Goal: Learn about a topic

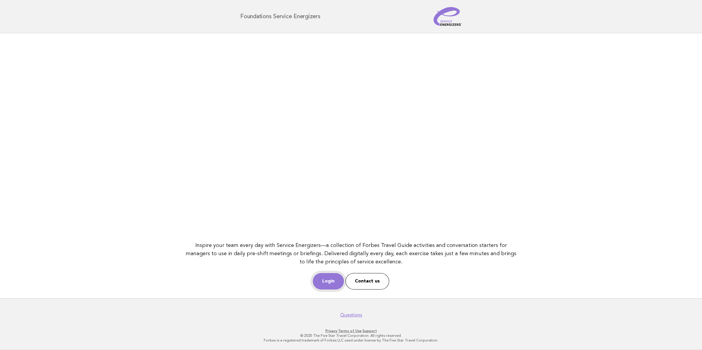
click at [328, 282] on link "Login" at bounding box center [328, 281] width 31 height 16
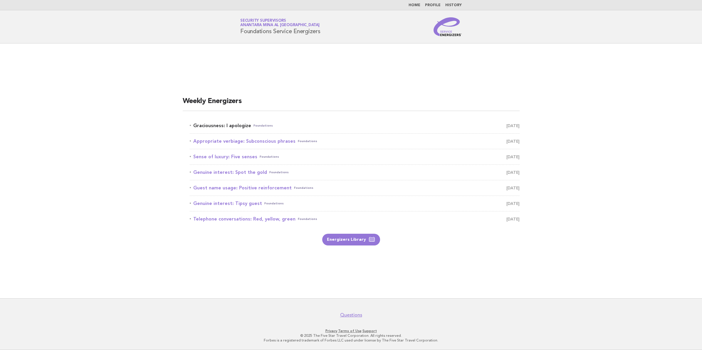
click at [243, 124] on link "Graciousness: I apologize Foundations [DATE]" at bounding box center [355, 126] width 330 height 8
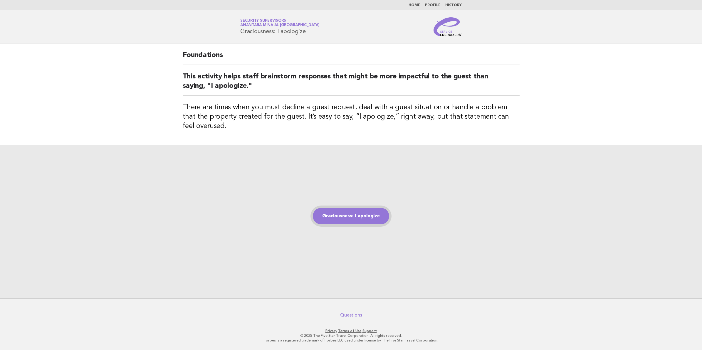
click at [357, 212] on link "Graciousness: I apologize" at bounding box center [351, 216] width 76 height 16
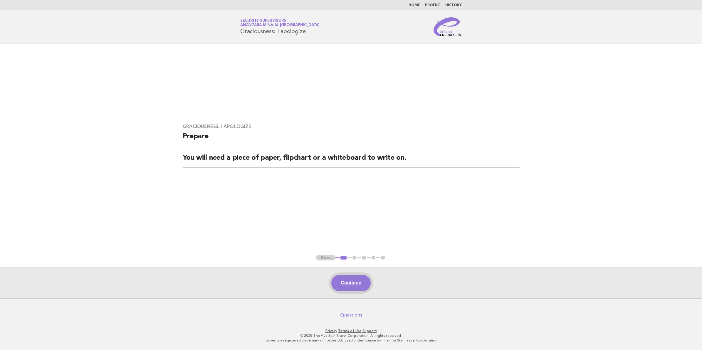
click at [346, 278] on button "Continue" at bounding box center [350, 283] width 39 height 16
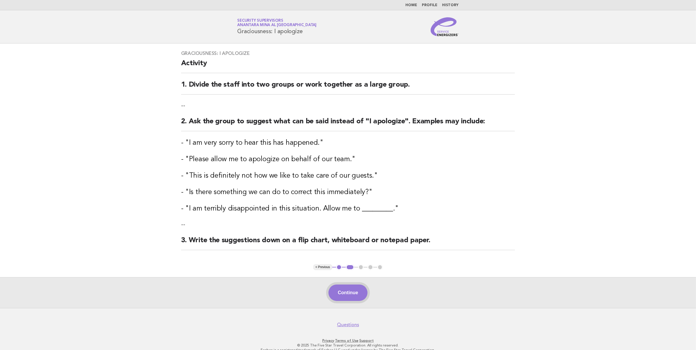
click at [347, 294] on button "Continue" at bounding box center [348, 293] width 39 height 16
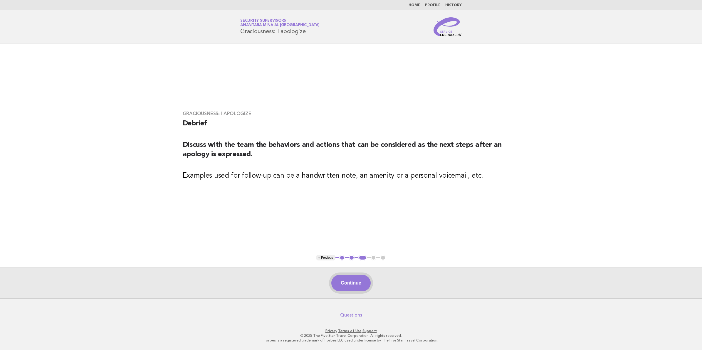
click at [363, 284] on button "Continue" at bounding box center [350, 283] width 39 height 16
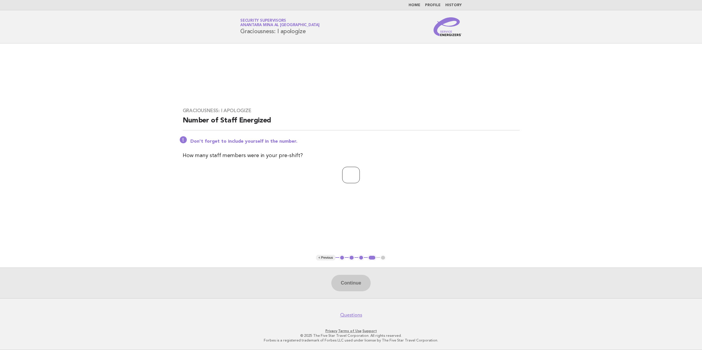
click at [350, 174] on input "number" at bounding box center [351, 175] width 18 height 16
type input "**"
click at [347, 285] on button "Continue" at bounding box center [350, 283] width 39 height 16
